Goal: Information Seeking & Learning: Learn about a topic

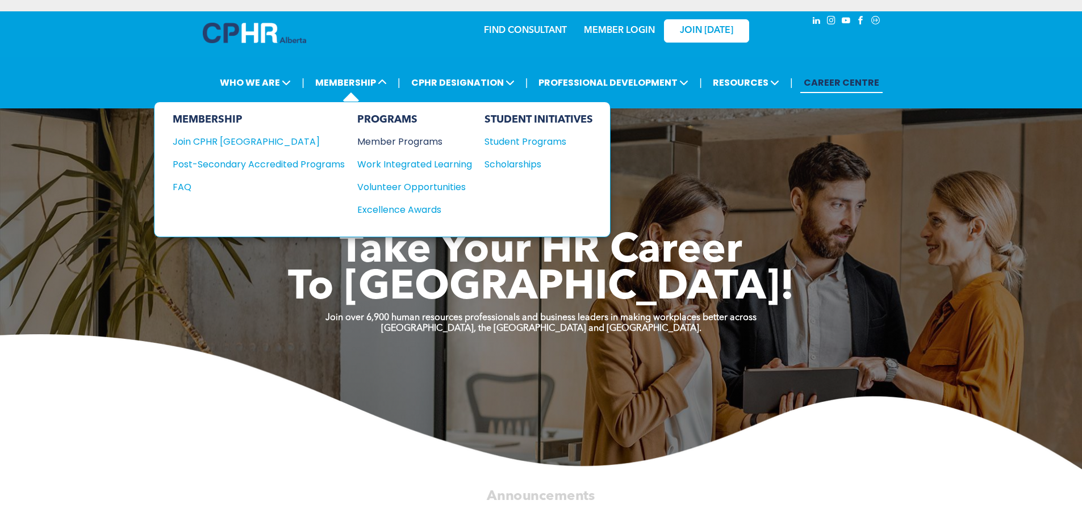
click at [395, 145] on div "Member Programs" at bounding box center [408, 142] width 103 height 14
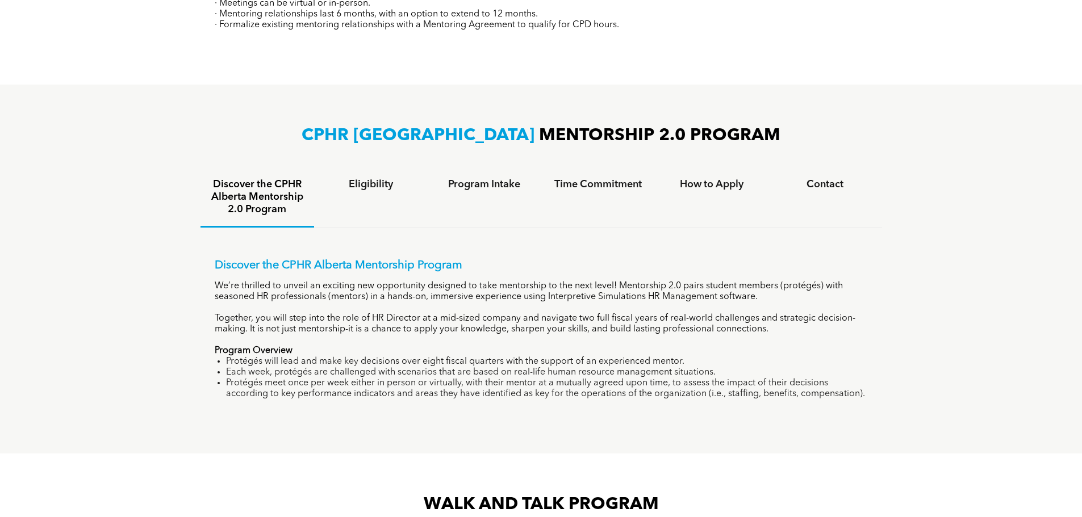
scroll to position [682, 0]
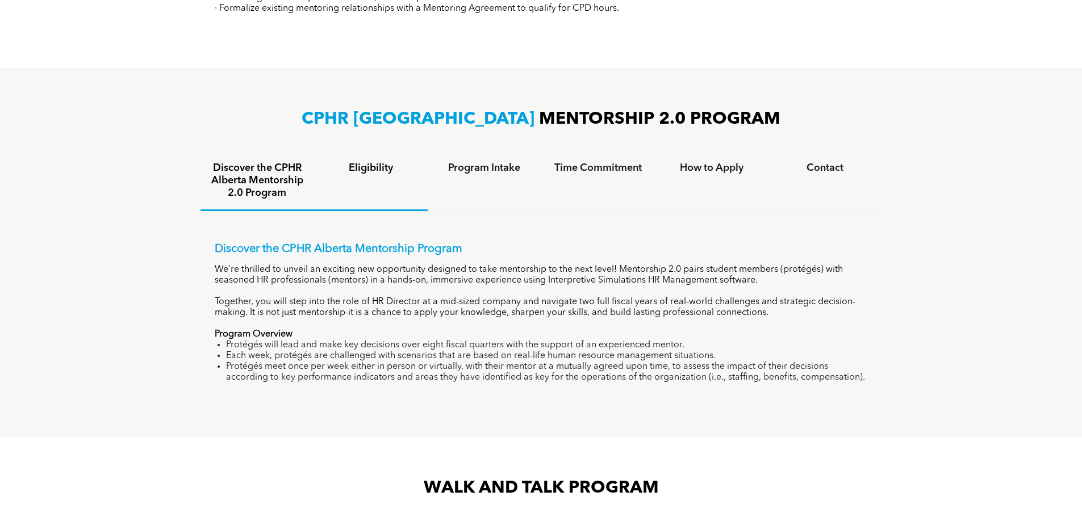
click at [383, 176] on div "Eligibility" at bounding box center [371, 182] width 114 height 60
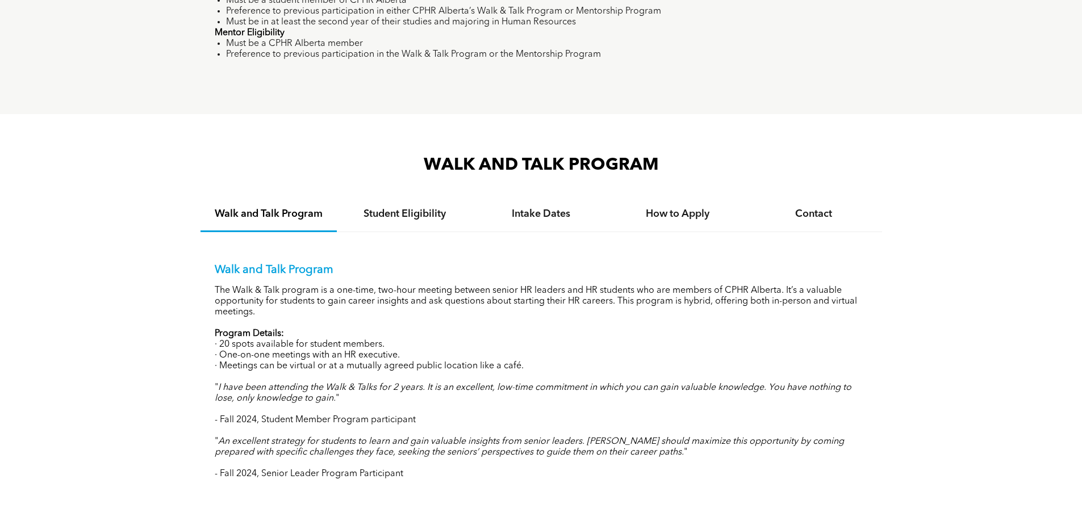
scroll to position [1022, 0]
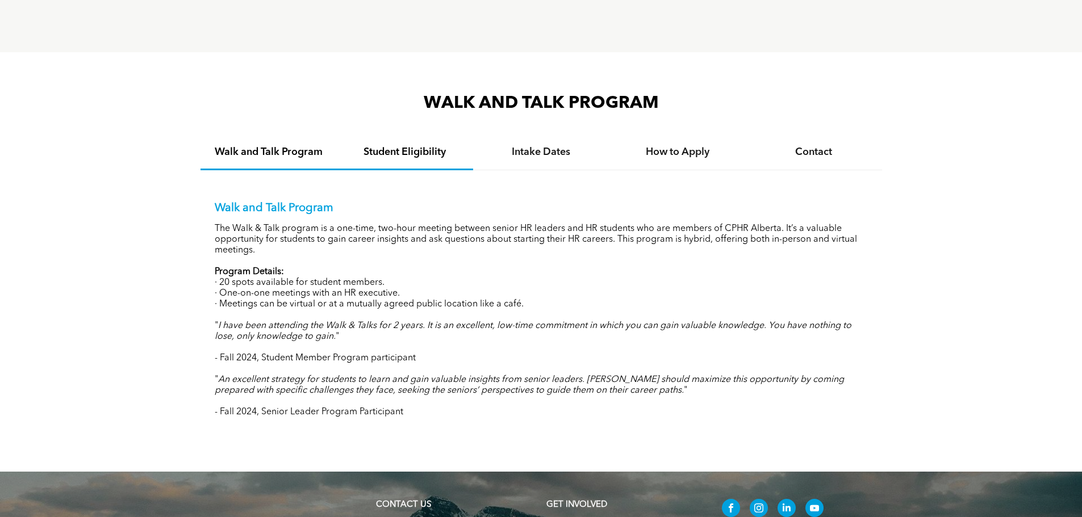
click at [428, 149] on h4 "Student Eligibility" at bounding box center [405, 152] width 116 height 12
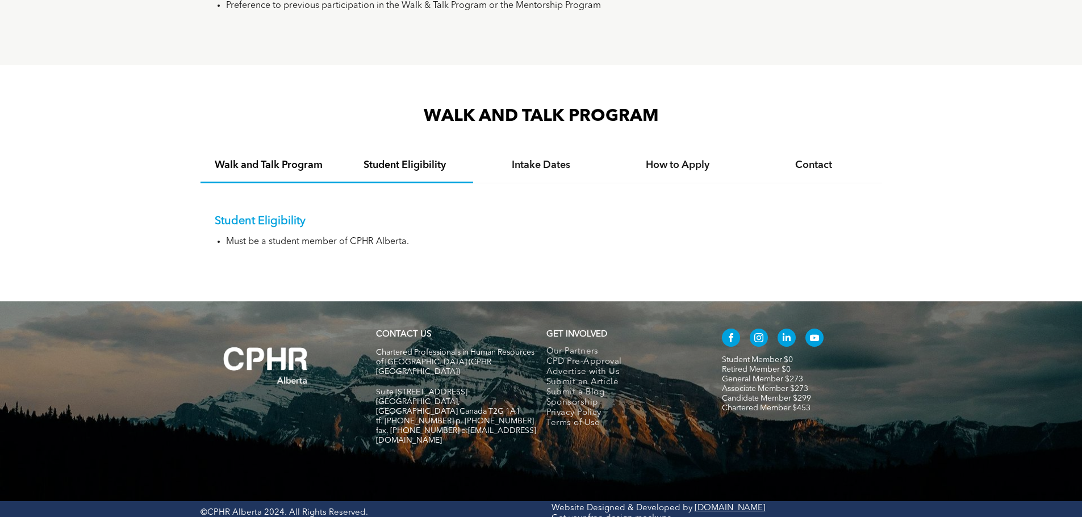
click at [286, 166] on h4 "Walk and Talk Program" at bounding box center [269, 165] width 116 height 12
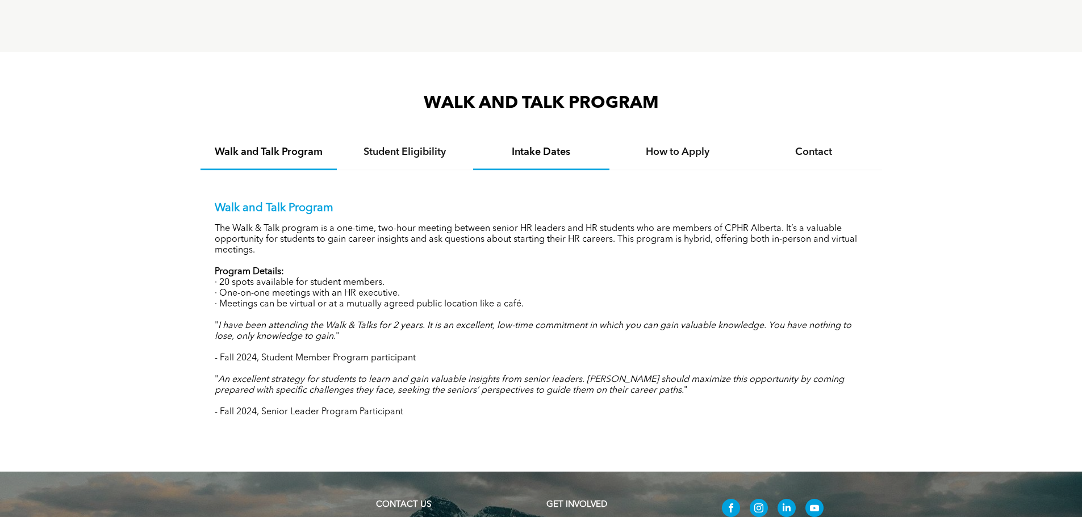
click at [555, 152] on h4 "Intake Dates" at bounding box center [541, 152] width 116 height 12
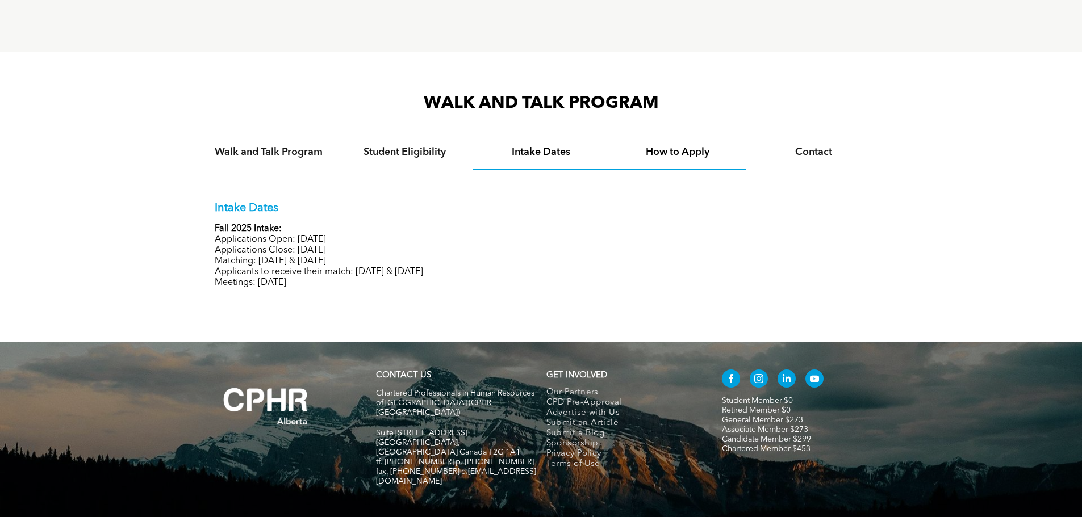
click at [661, 152] on h4 "How to Apply" at bounding box center [678, 152] width 116 height 12
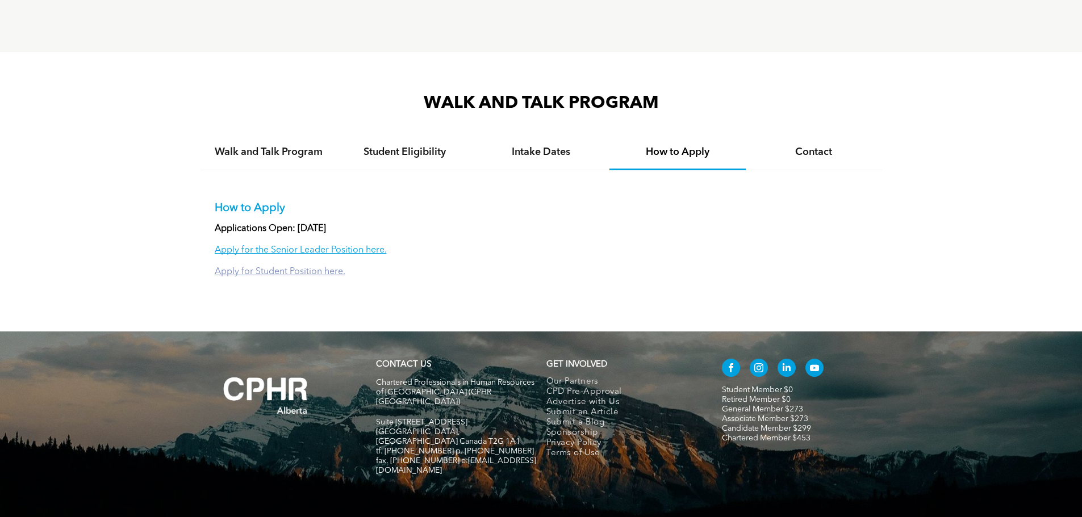
click at [307, 268] on link "Apply for Student Position here." at bounding box center [280, 272] width 131 height 9
click at [821, 153] on h4 "Contact" at bounding box center [814, 152] width 116 height 12
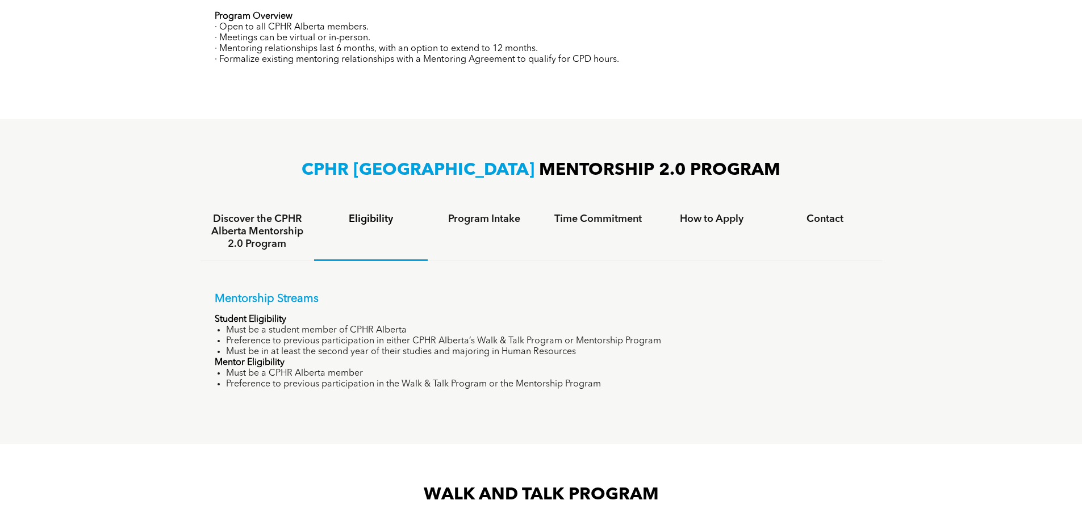
scroll to position [612, 0]
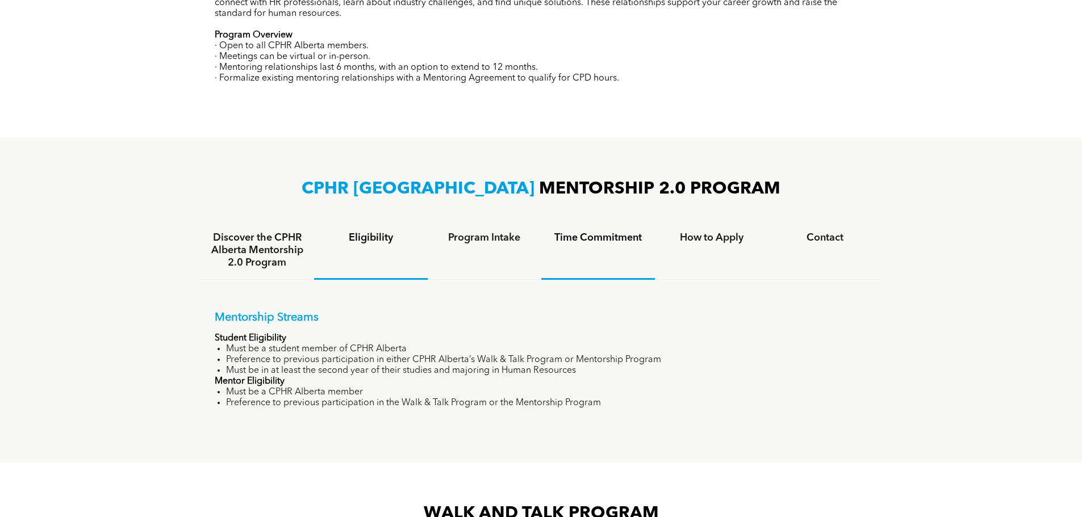
click at [621, 238] on h4 "Time Commitment" at bounding box center [597, 238] width 93 height 12
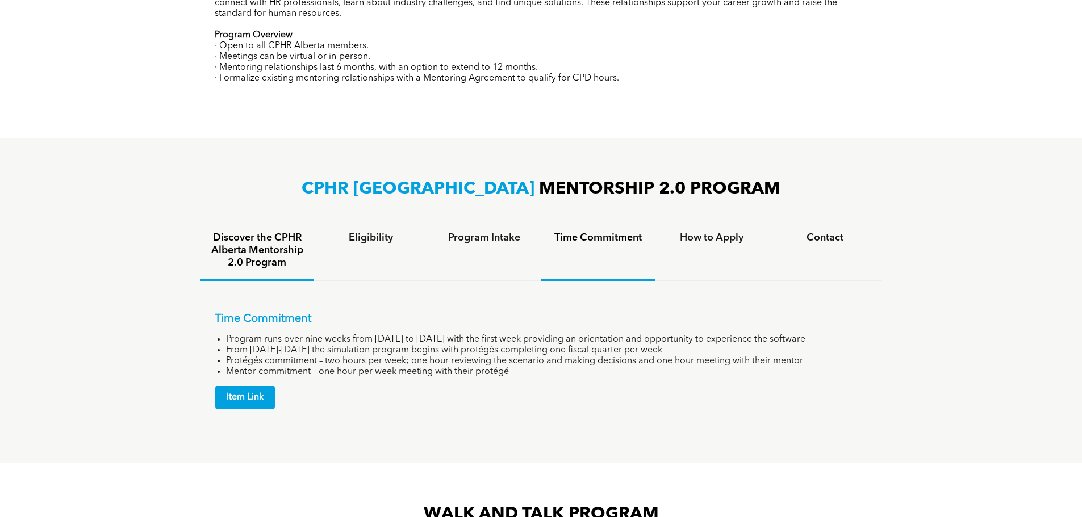
click at [272, 247] on h4 "Discover the CPHR Alberta Mentorship 2.0 Program" at bounding box center [257, 250] width 93 height 37
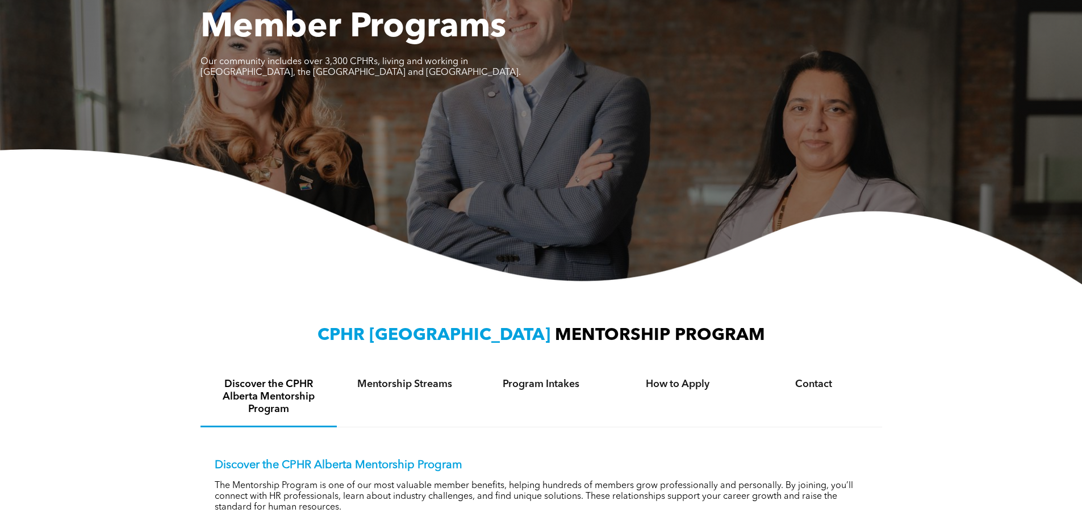
scroll to position [0, 0]
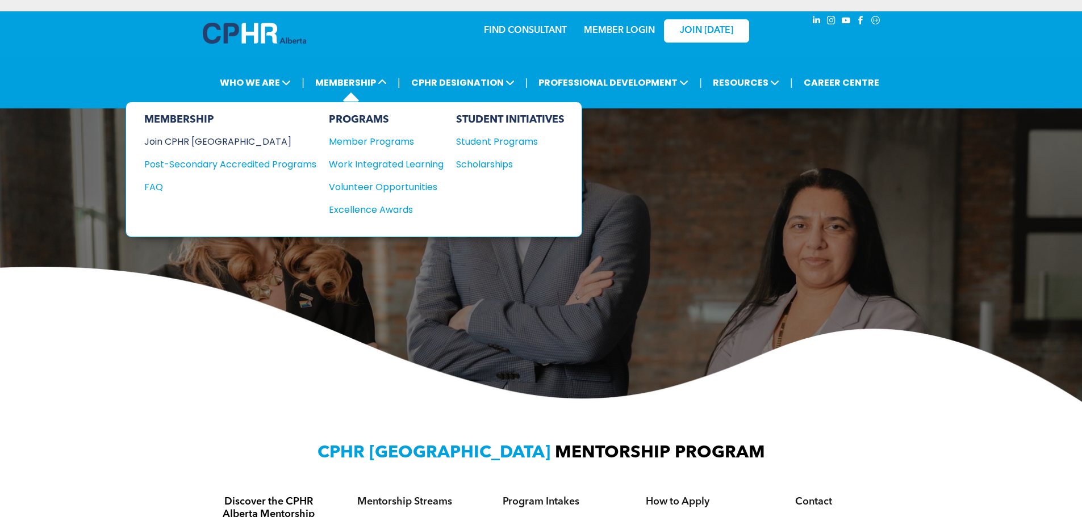
click at [210, 140] on div "Join CPHR [GEOGRAPHIC_DATA]" at bounding box center [221, 142] width 155 height 14
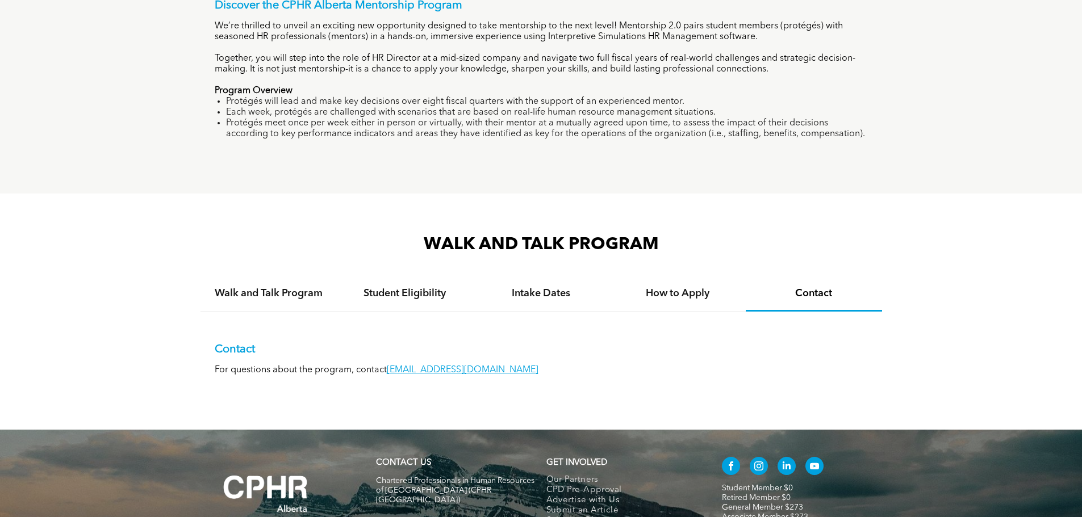
scroll to position [1054, 0]
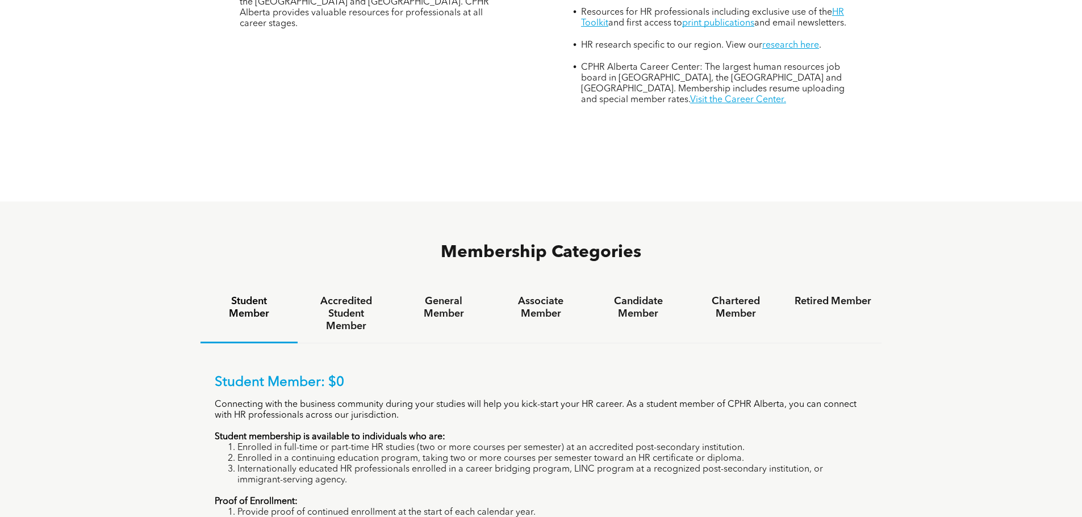
scroll to position [625, 0]
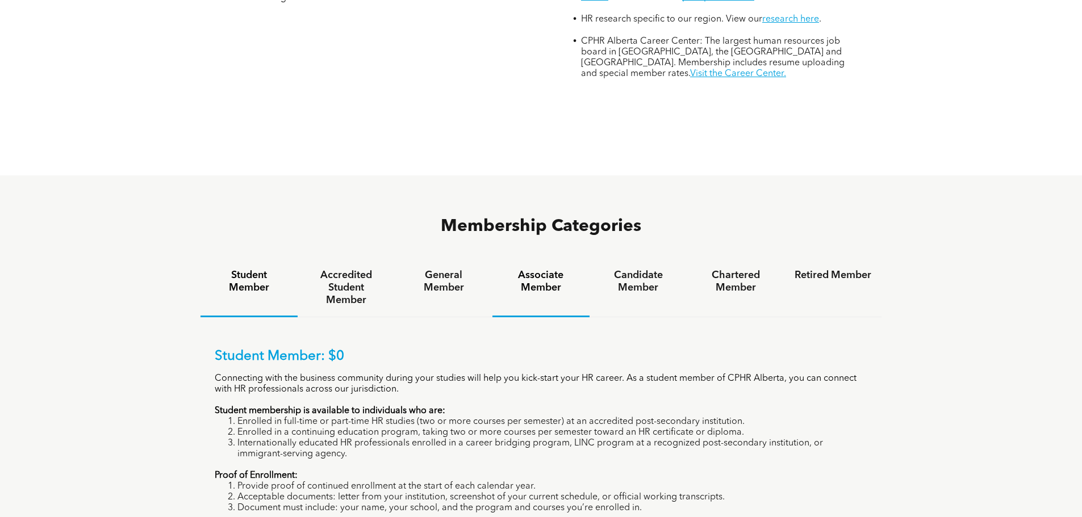
click at [523, 269] on h4 "Associate Member" at bounding box center [541, 281] width 77 height 25
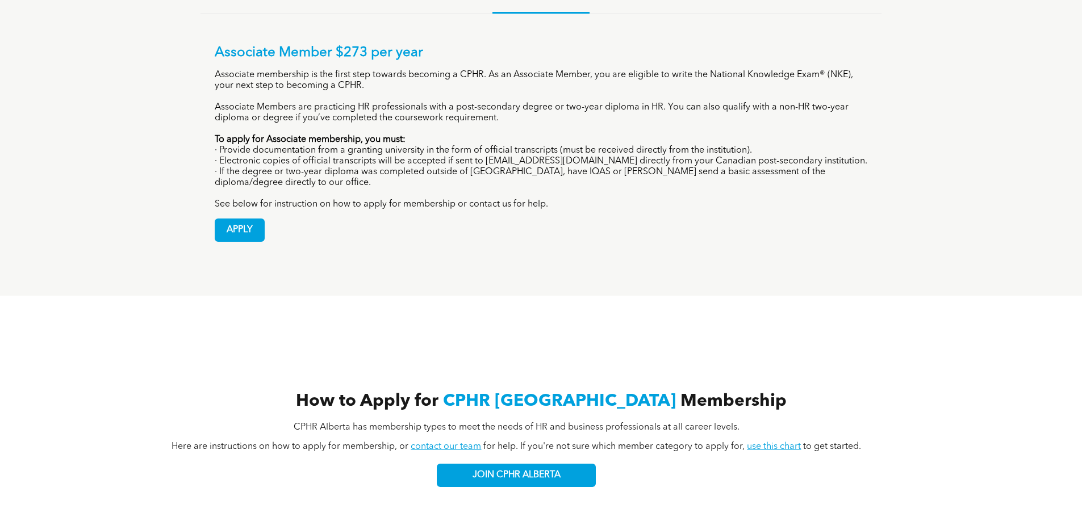
scroll to position [909, 0]
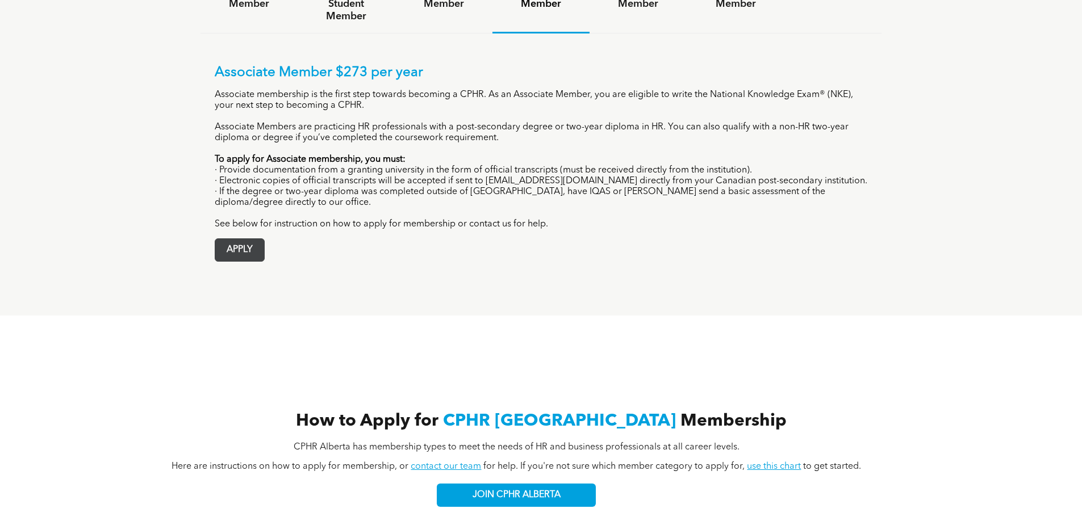
click at [243, 239] on span "APPLY" at bounding box center [239, 250] width 49 height 22
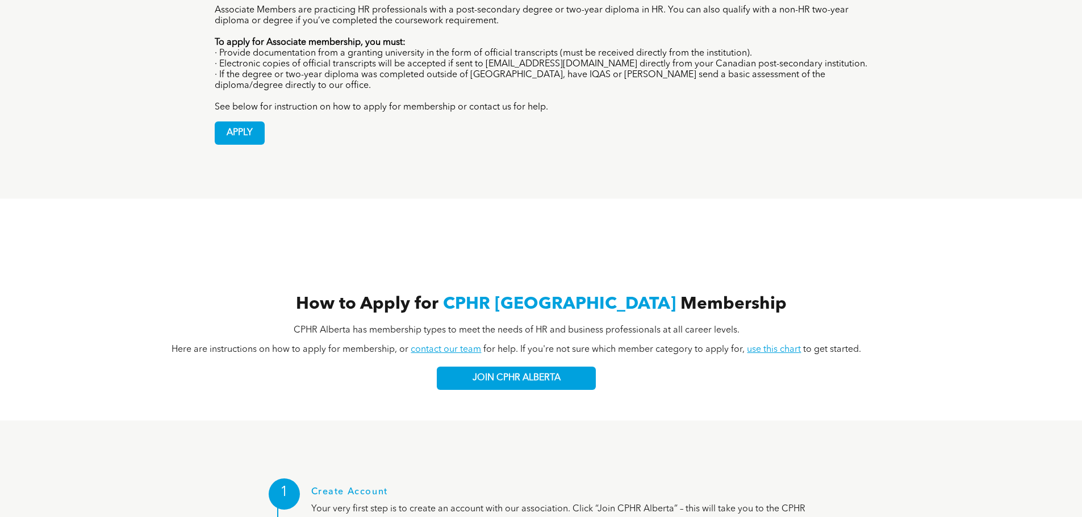
scroll to position [1022, 0]
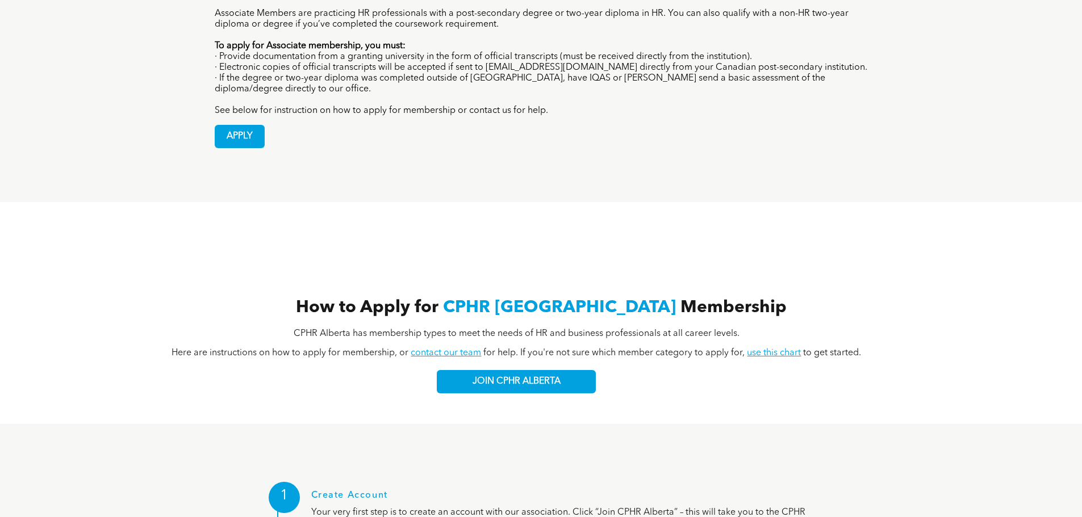
click at [768, 349] on link "use this chart" at bounding box center [774, 353] width 54 height 9
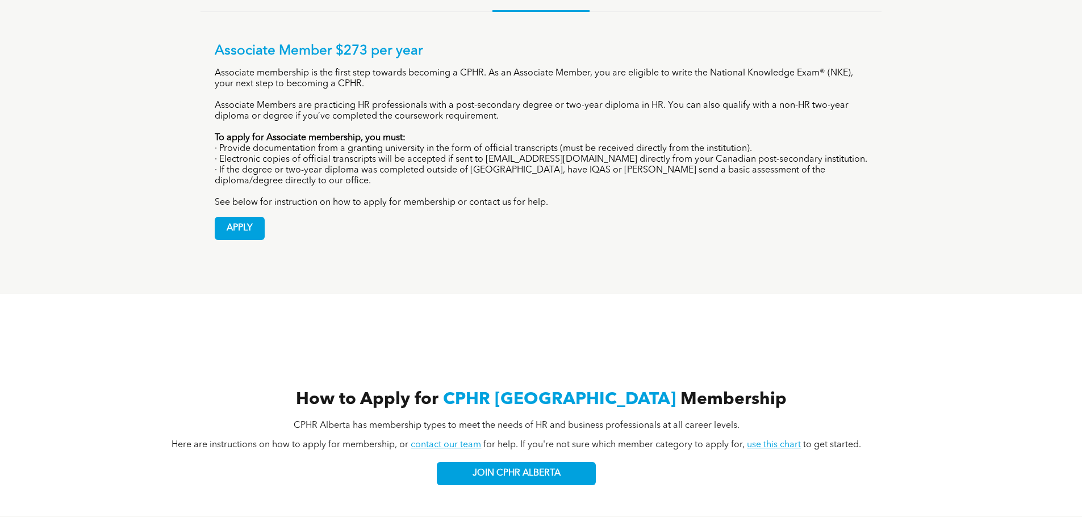
scroll to position [795, 0]
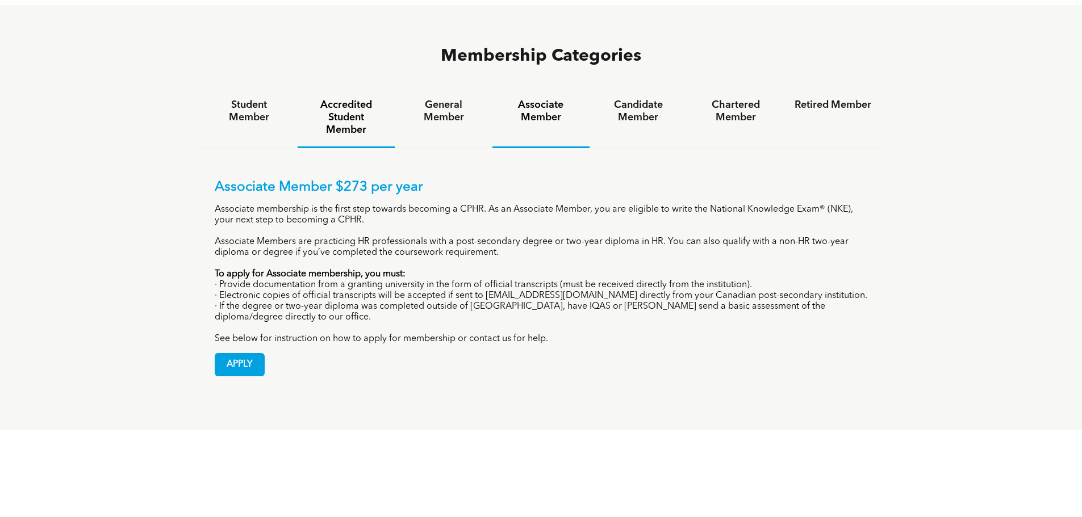
click at [353, 99] on h4 "Accredited Student Member" at bounding box center [346, 117] width 77 height 37
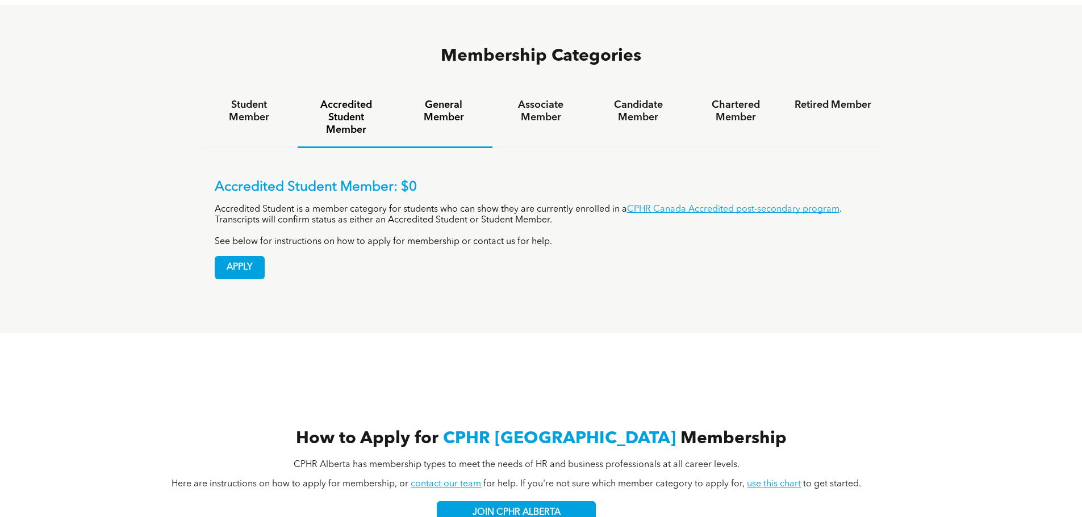
drag, startPoint x: 408, startPoint y: 71, endPoint x: 418, endPoint y: 68, distance: 10.2
click at [409, 99] on h4 "General Member" at bounding box center [443, 111] width 77 height 25
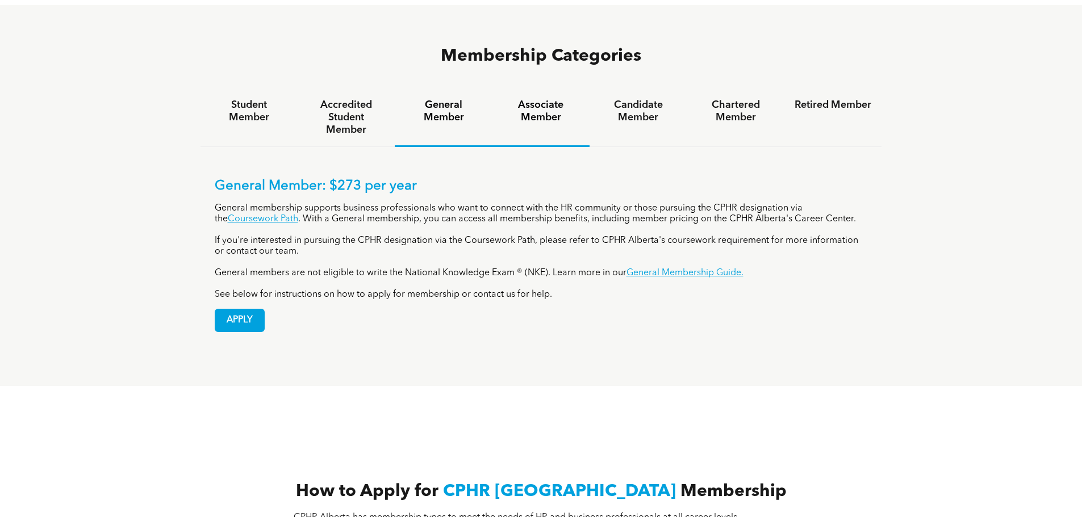
click at [543, 99] on h4 "Associate Member" at bounding box center [541, 111] width 77 height 25
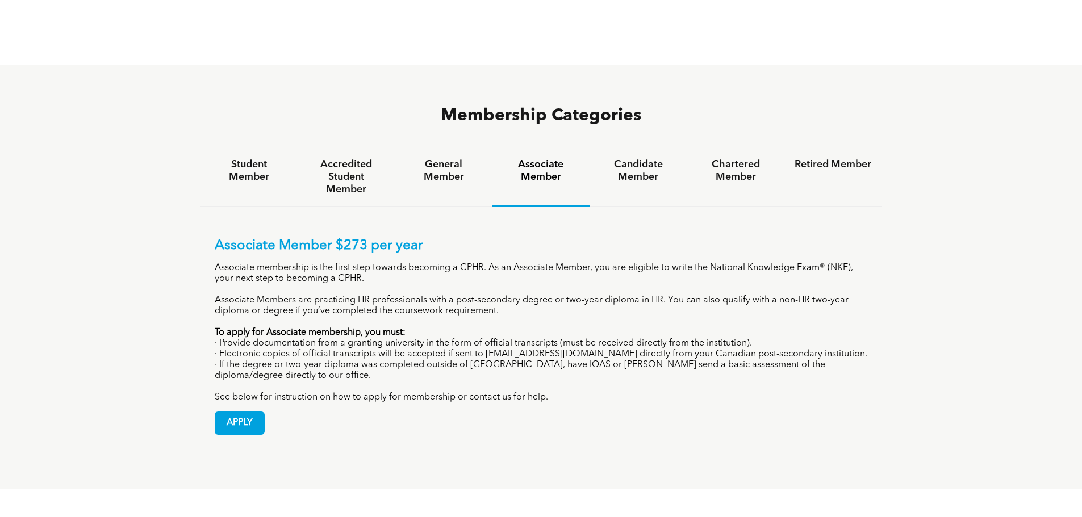
scroll to position [738, 0]
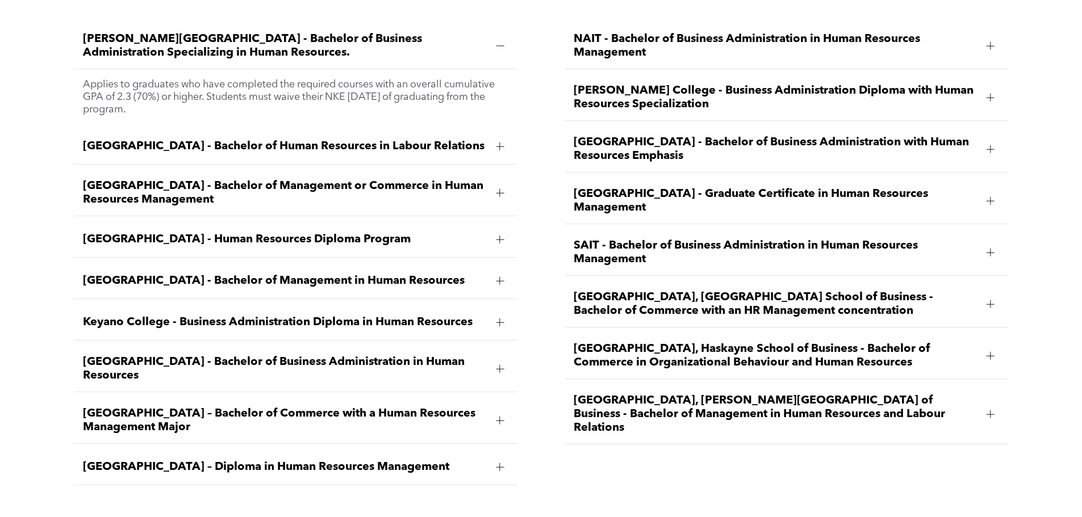
scroll to position [1761, 0]
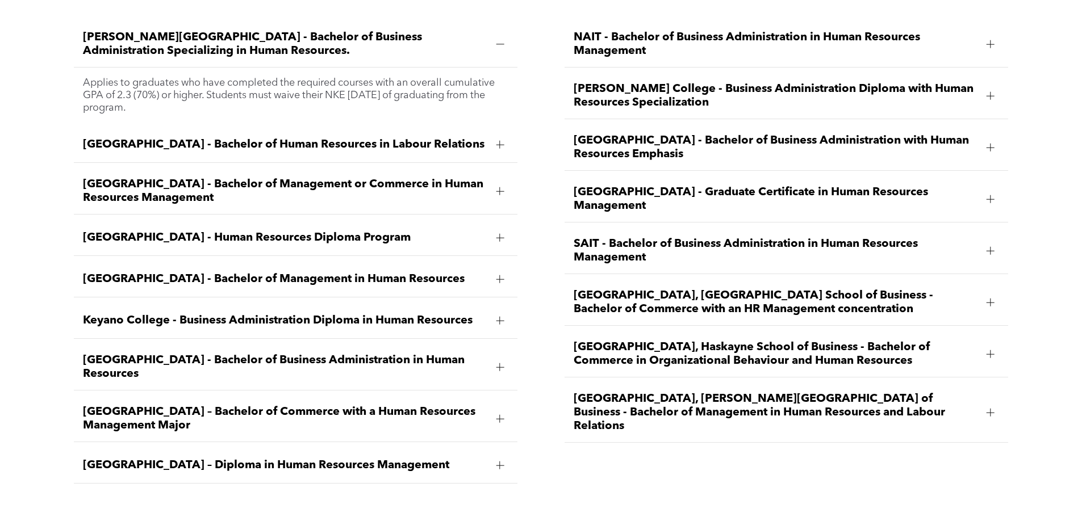
click at [995, 404] on div at bounding box center [990, 412] width 17 height 17
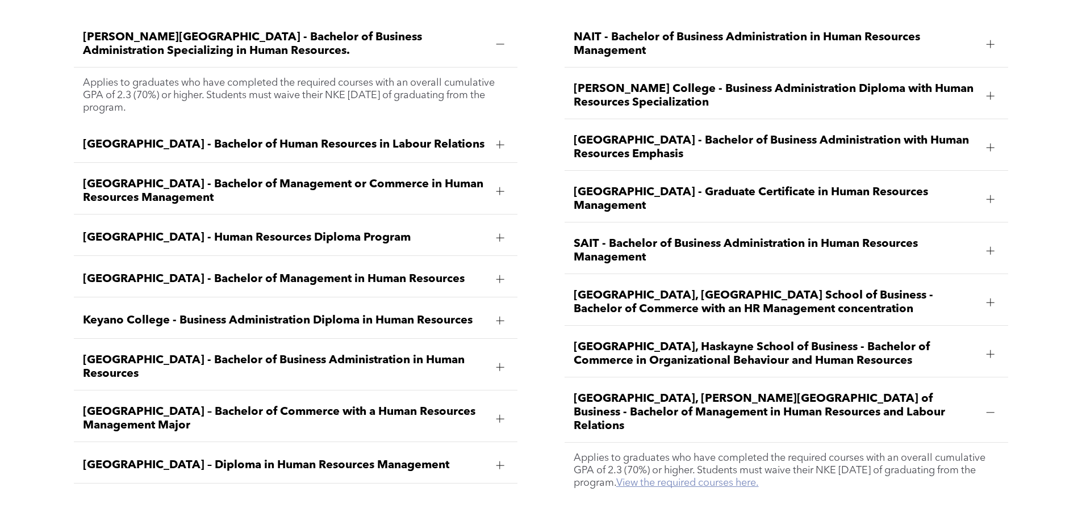
click at [741, 478] on link "View the required courses here." at bounding box center [687, 483] width 143 height 10
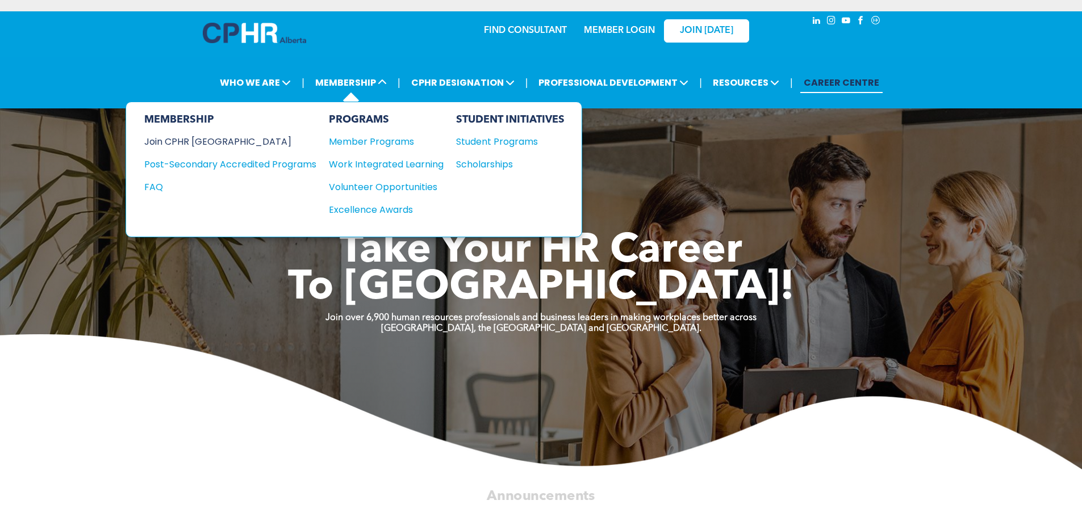
click at [227, 145] on div "Join CPHR [GEOGRAPHIC_DATA]" at bounding box center [221, 142] width 155 height 14
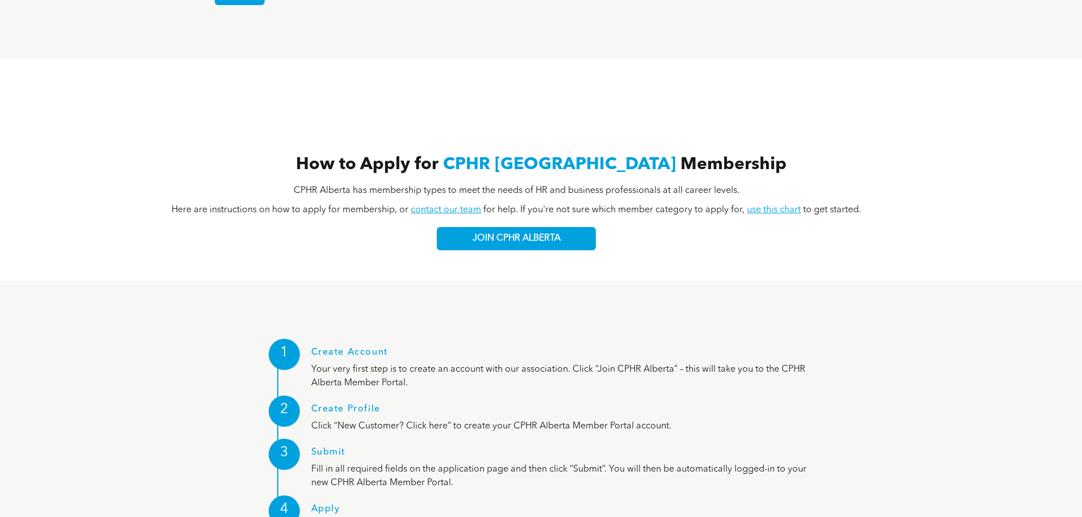
scroll to position [1249, 0]
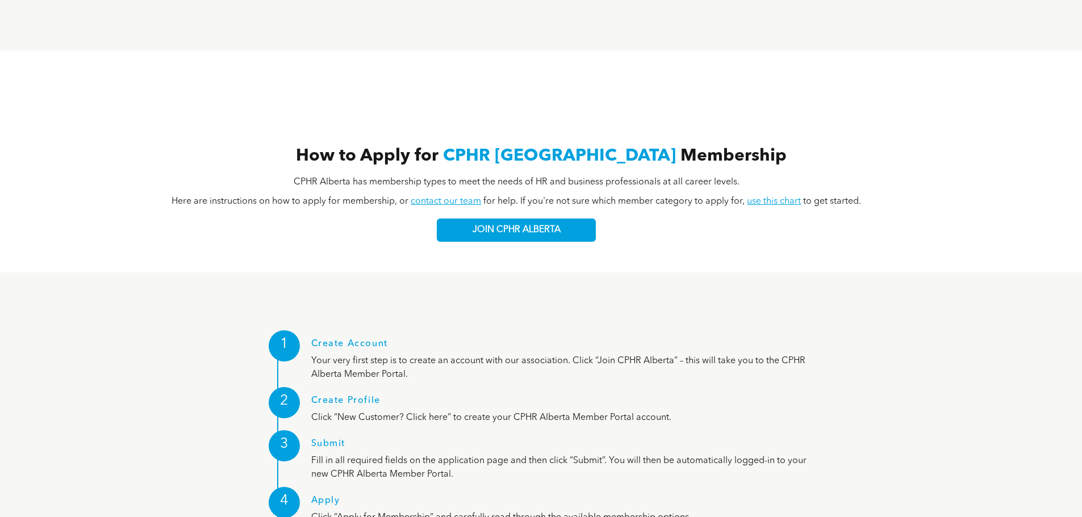
click at [758, 197] on link "use this chart" at bounding box center [774, 201] width 54 height 9
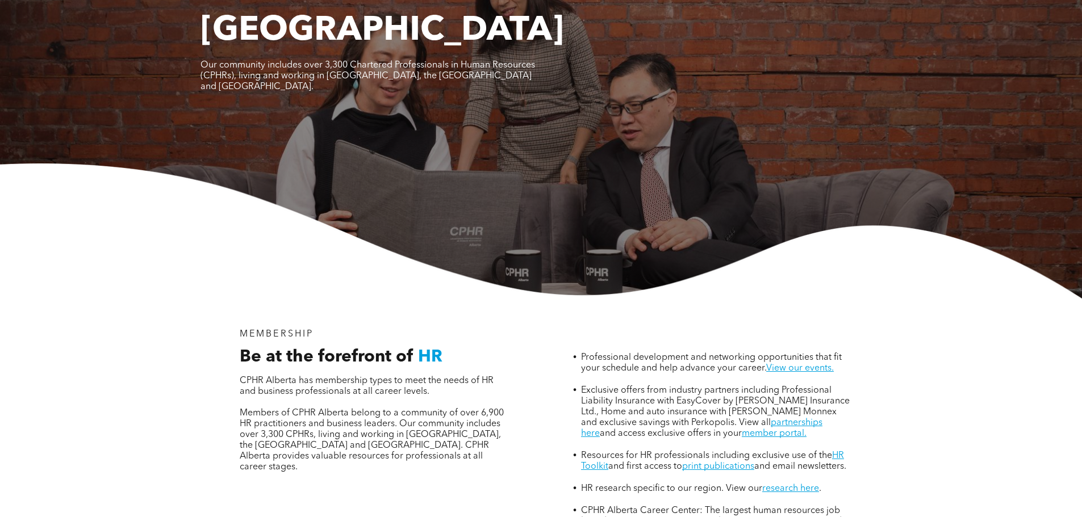
scroll to position [0, 0]
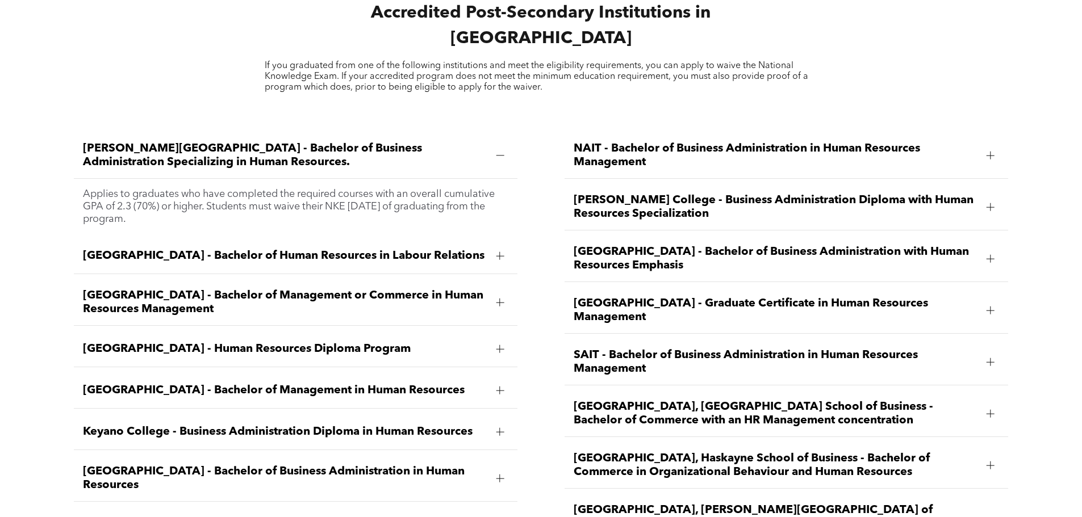
scroll to position [1704, 0]
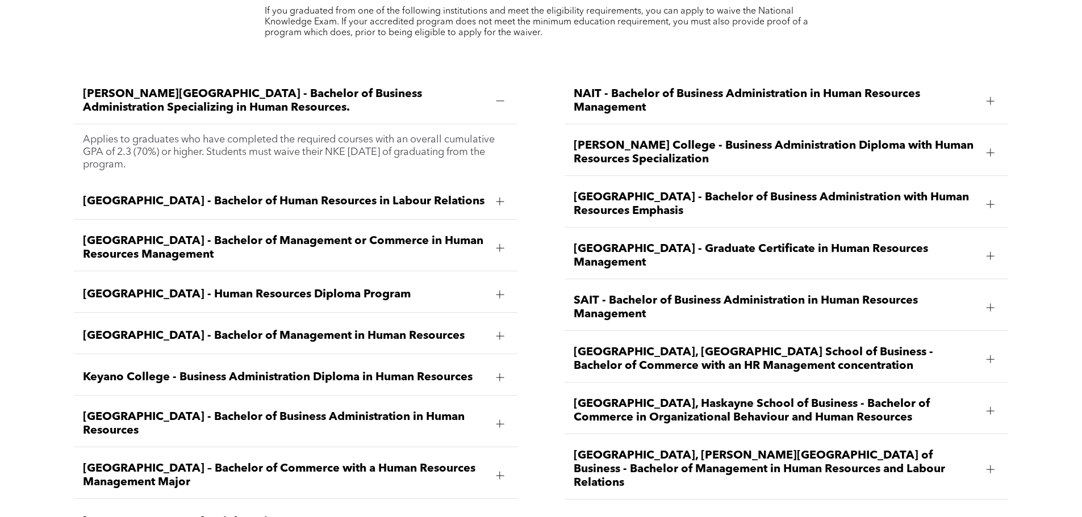
click at [498, 294] on div at bounding box center [500, 294] width 8 height 1
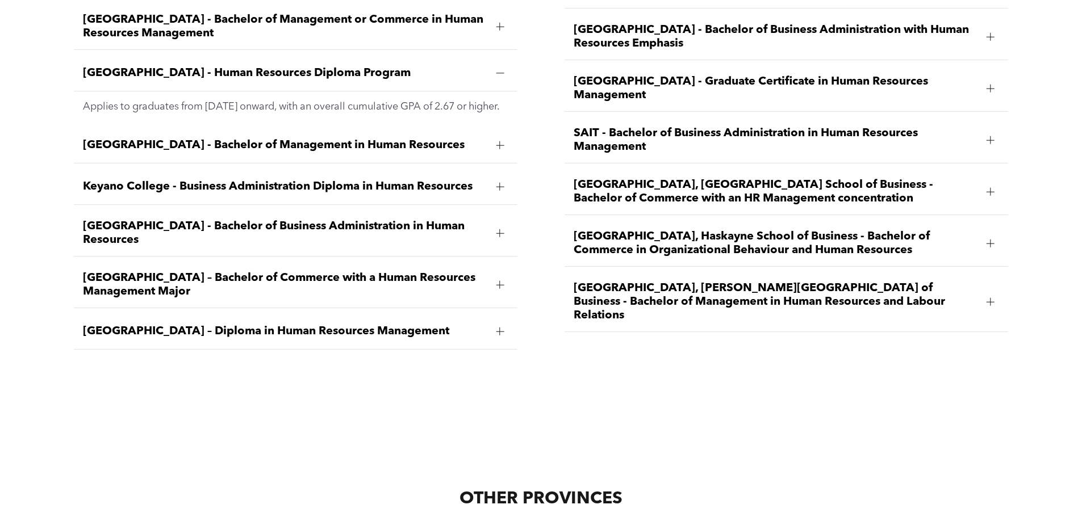
scroll to position [1874, 0]
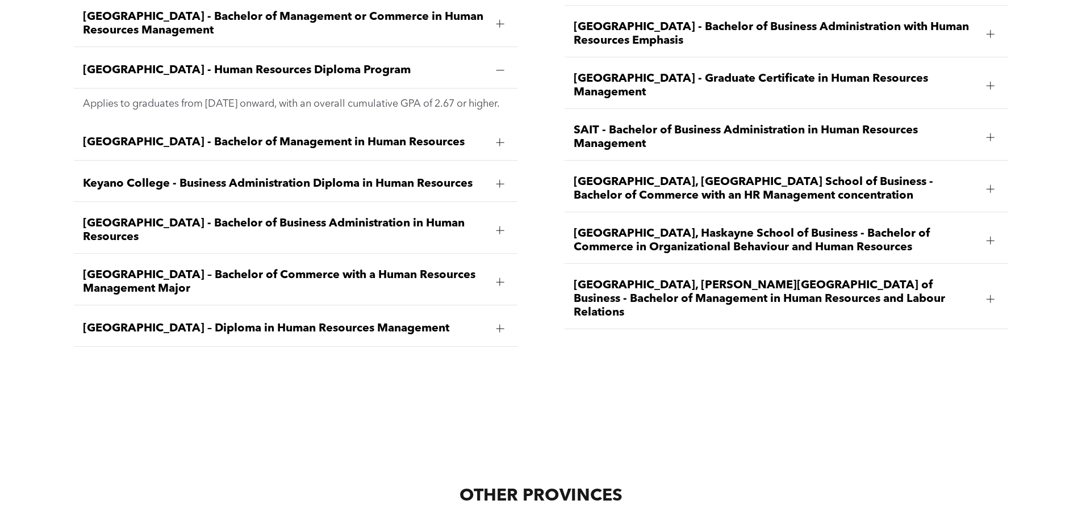
click at [994, 291] on div at bounding box center [990, 299] width 17 height 17
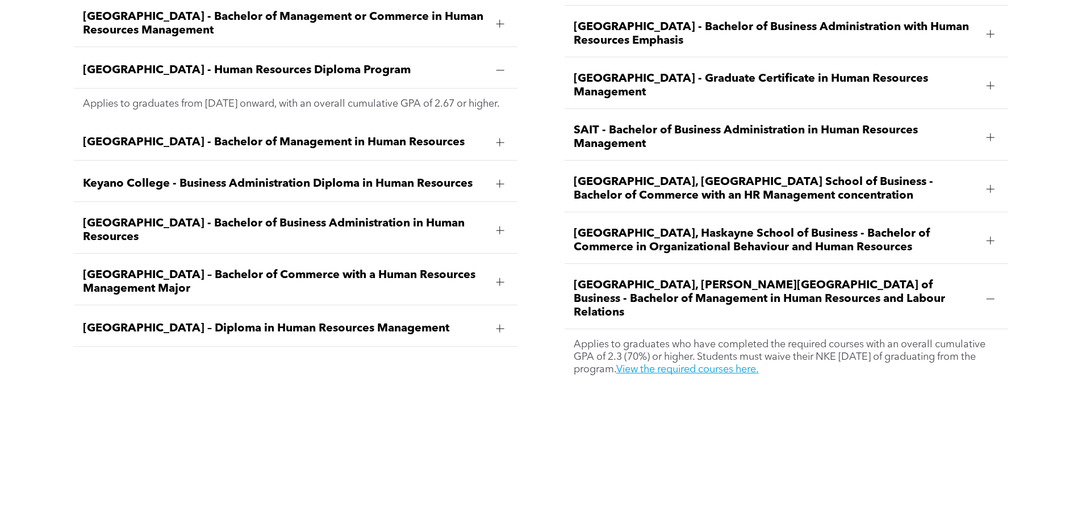
click at [987, 237] on div at bounding box center [991, 241] width 8 height 8
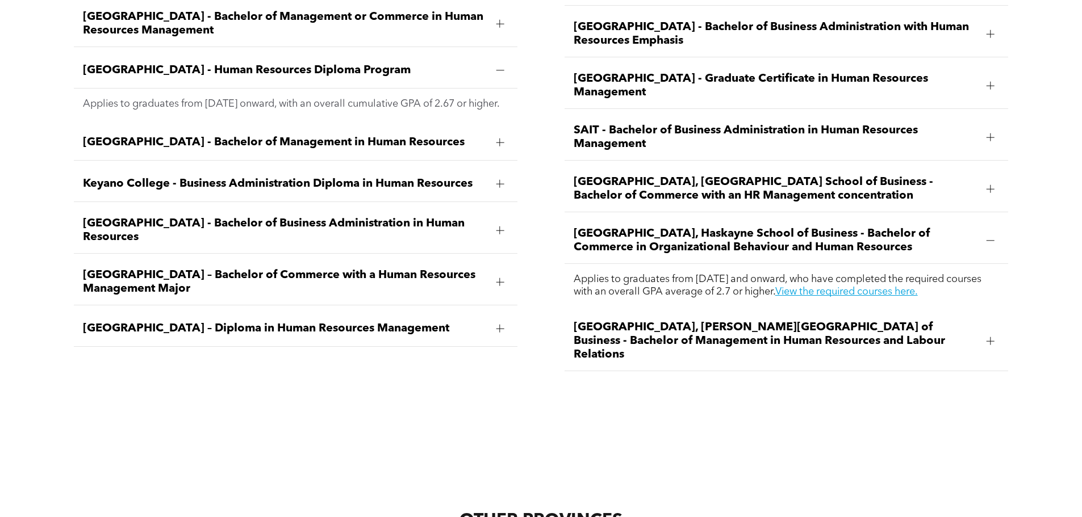
click at [990, 185] on div at bounding box center [990, 189] width 1 height 8
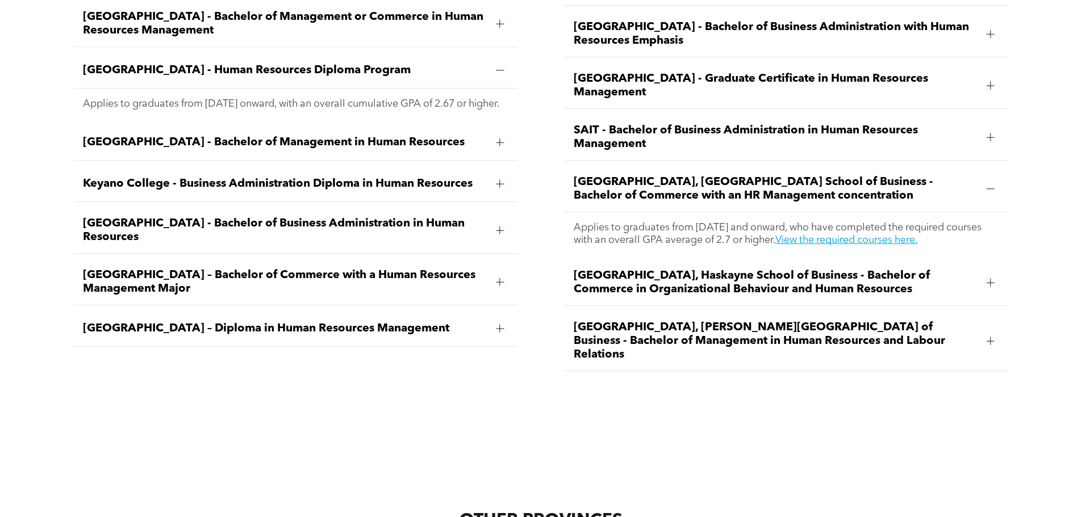
click at [988, 133] on div at bounding box center [991, 137] width 8 height 8
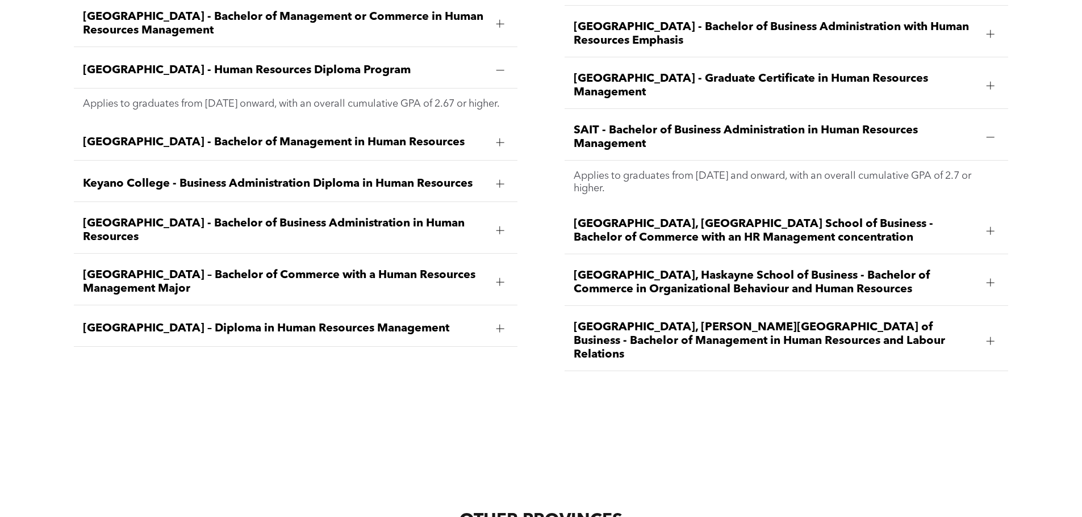
click at [990, 65] on div "[GEOGRAPHIC_DATA] - Graduate Certificate in Human Resources Management" at bounding box center [787, 86] width 444 height 46
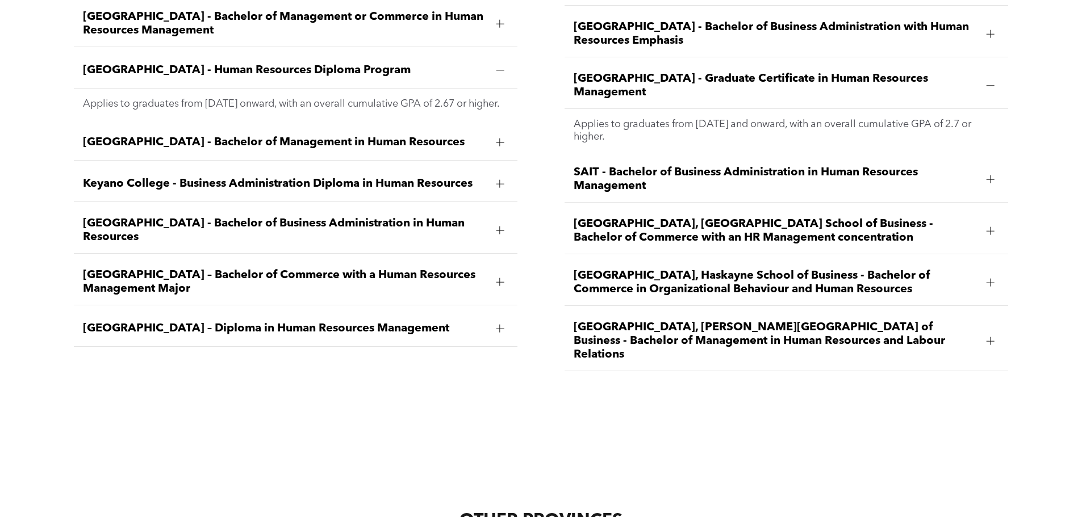
scroll to position [1817, 0]
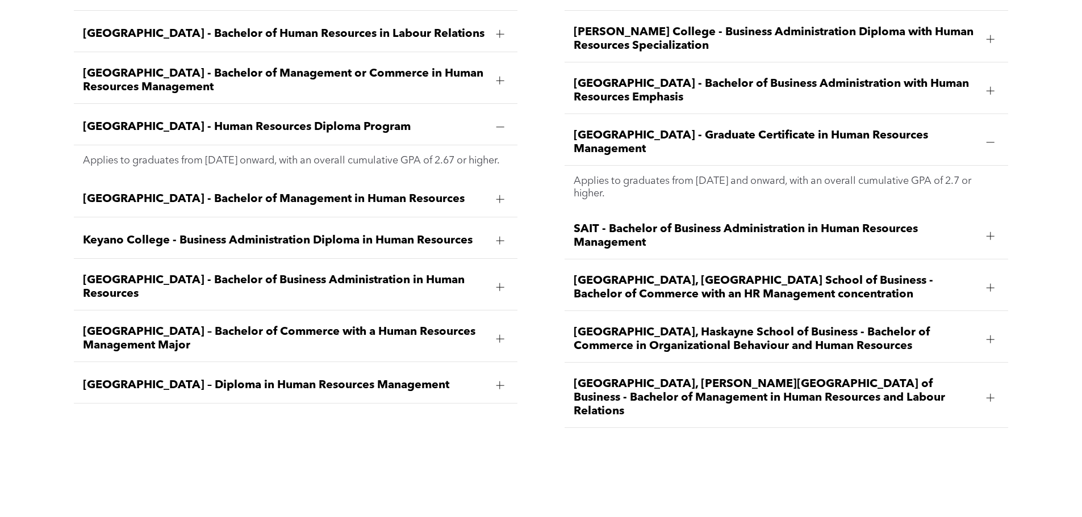
click at [985, 82] on div at bounding box center [990, 90] width 17 height 17
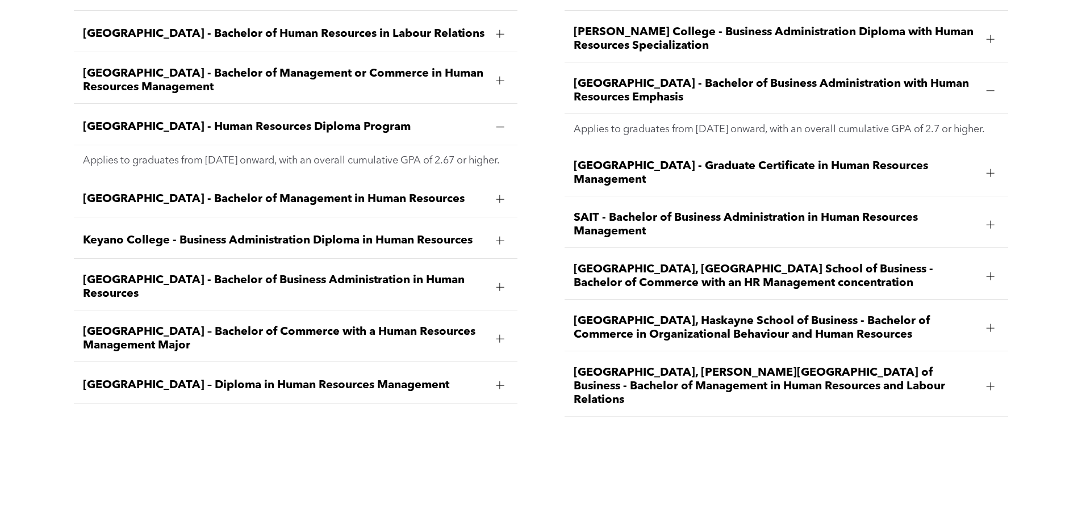
scroll to position [1704, 0]
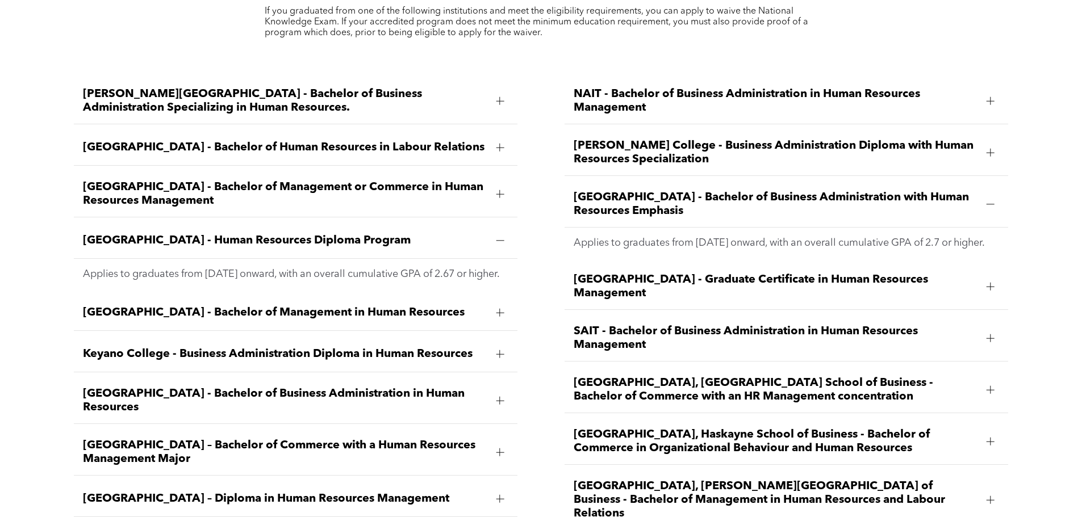
click at [983, 144] on div at bounding box center [990, 152] width 17 height 17
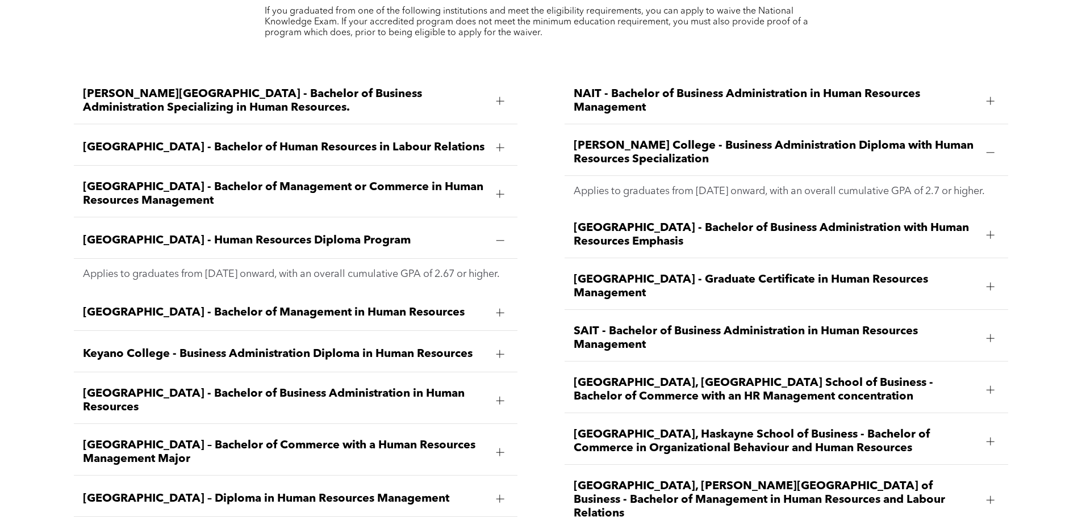
click at [983, 93] on div at bounding box center [990, 101] width 17 height 17
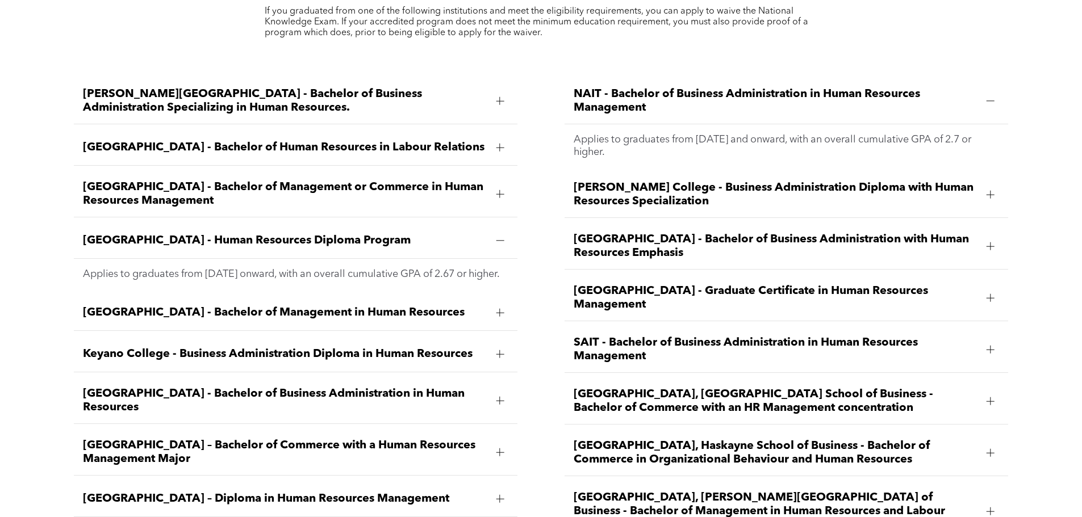
click at [497, 190] on div at bounding box center [500, 194] width 8 height 8
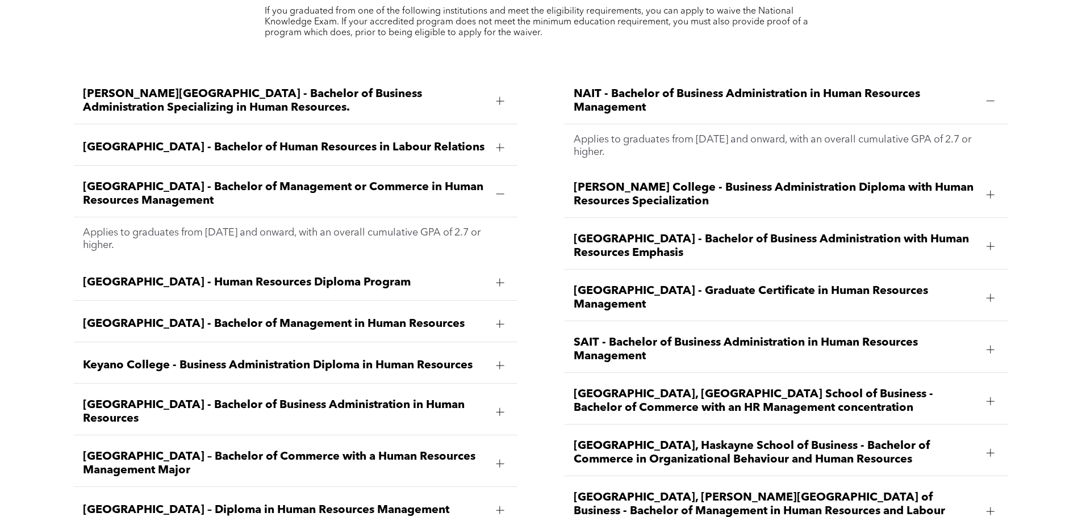
click at [496, 144] on div at bounding box center [500, 148] width 8 height 8
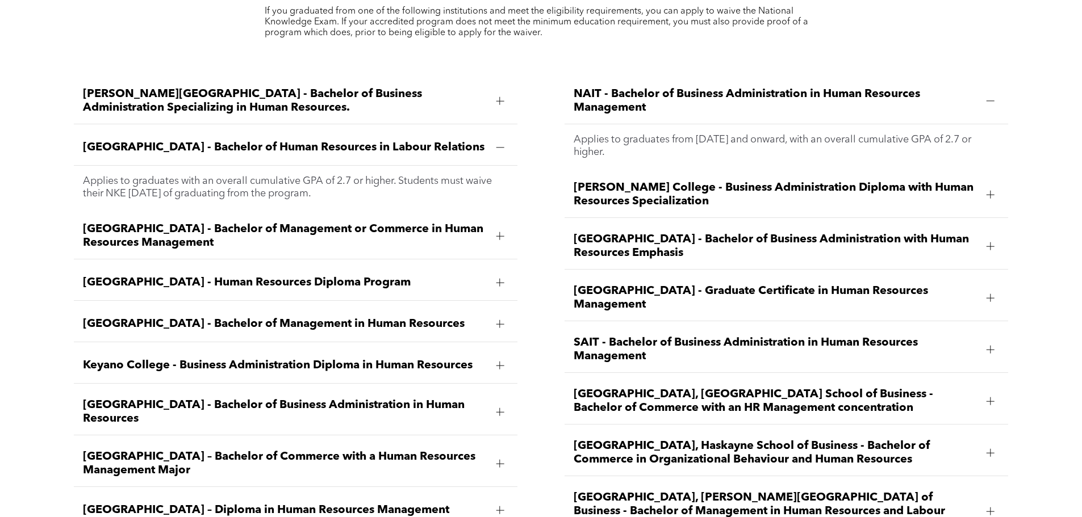
click at [495, 93] on div at bounding box center [499, 101] width 17 height 17
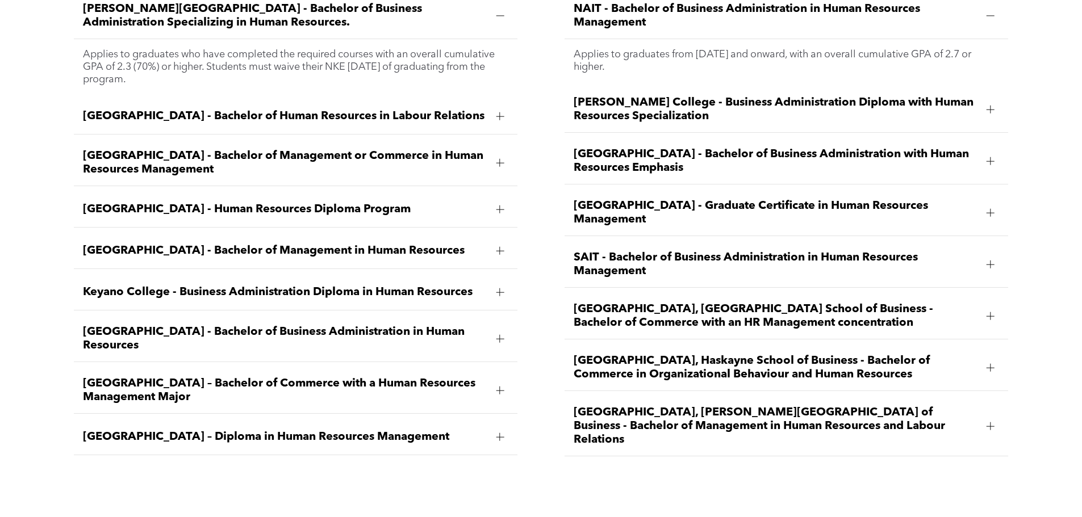
scroll to position [1817, 0]
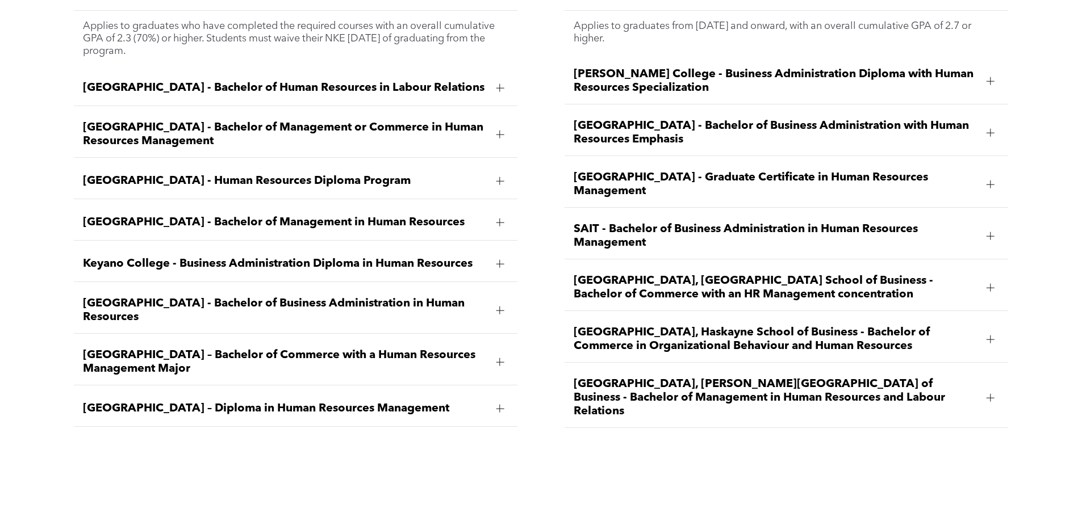
click at [501, 307] on div at bounding box center [500, 311] width 8 height 8
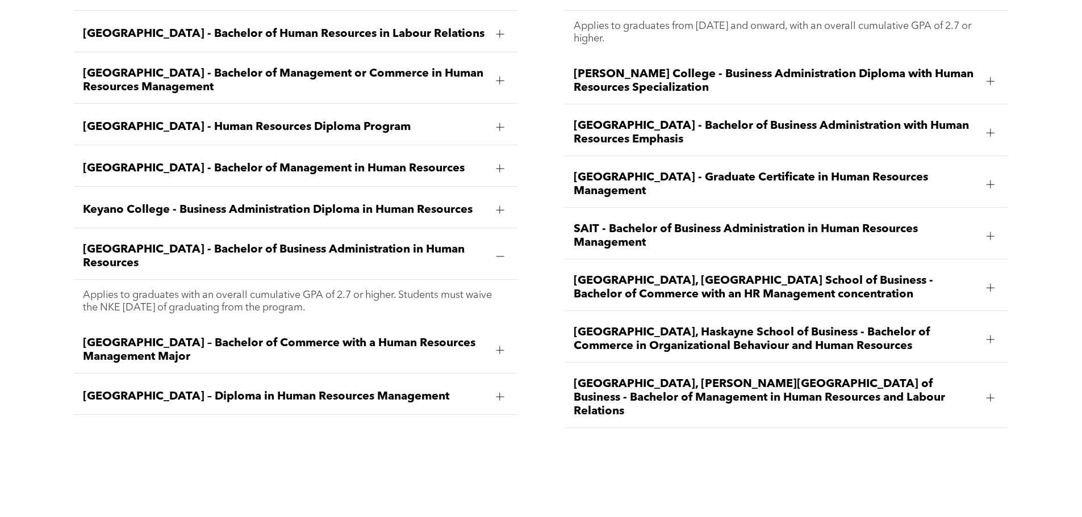
click at [494, 342] on div at bounding box center [499, 350] width 17 height 17
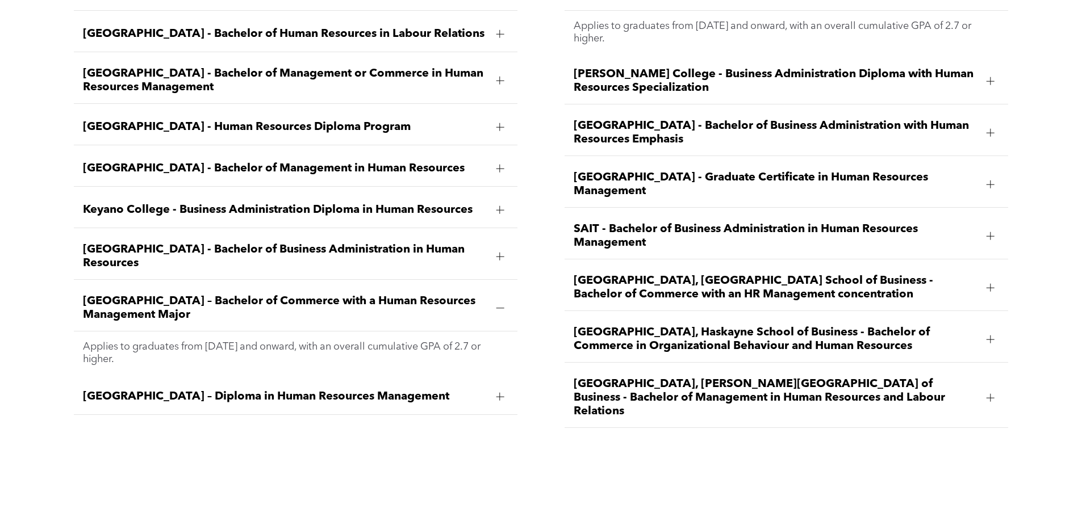
click at [494, 388] on div at bounding box center [499, 396] width 17 height 17
